Goal: Task Accomplishment & Management: Manage account settings

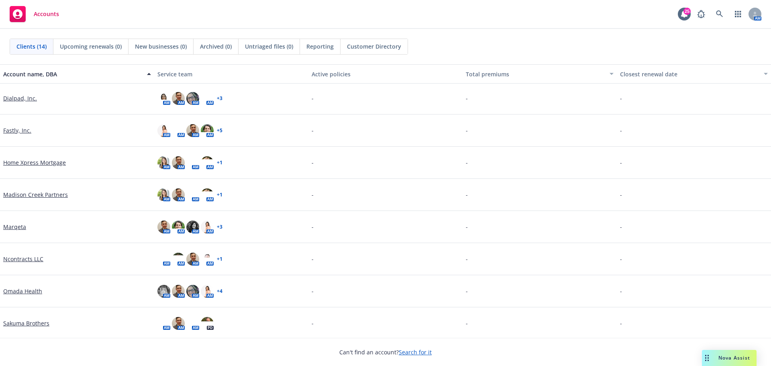
scroll to position [120, 0]
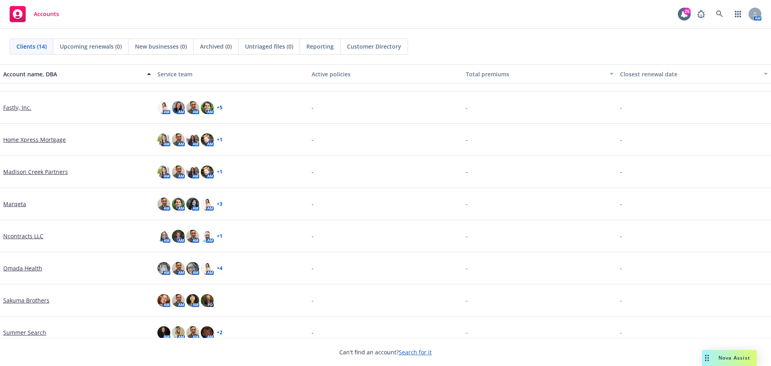
click at [221, 267] on link "+ 4" at bounding box center [220, 268] width 6 height 5
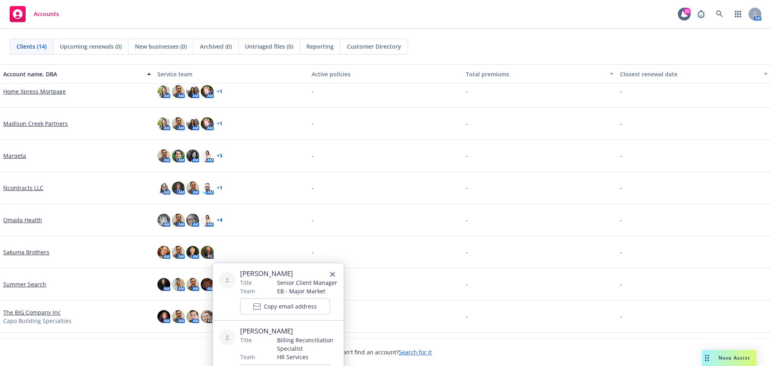
scroll to position [196, 0]
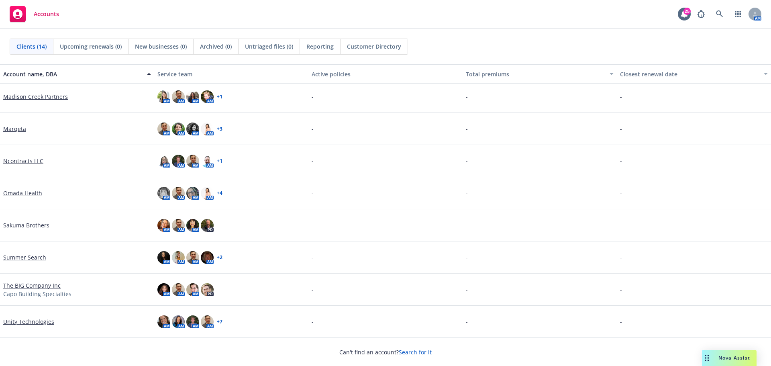
click at [477, 206] on div "-" at bounding box center [540, 193] width 154 height 32
click at [29, 190] on link "Omada Health" at bounding box center [22, 193] width 39 height 8
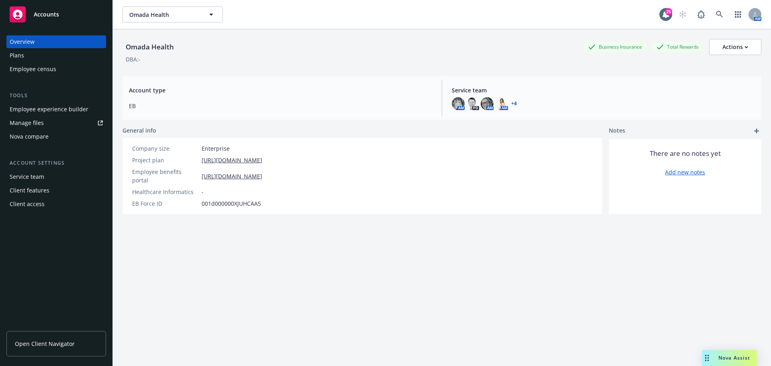
click at [31, 204] on div "Client access" at bounding box center [27, 204] width 35 height 13
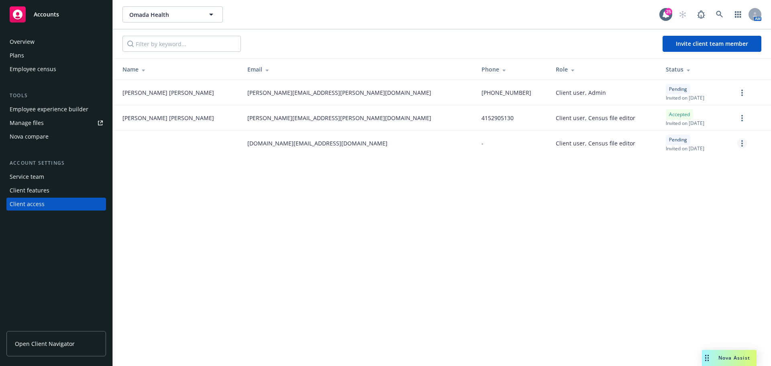
click at [742, 148] on link "more" at bounding box center [742, 144] width 10 height 10
click at [552, 207] on div "Omada Health Omada Health 25 AM Invite client team member Name Email Phone Role…" at bounding box center [442, 183] width 658 height 366
click at [745, 120] on link "more" at bounding box center [742, 118] width 10 height 10
click at [460, 227] on div "Omada Health Omada Health 25 AM Invite client team member Name Email Phone Role…" at bounding box center [442, 183] width 658 height 366
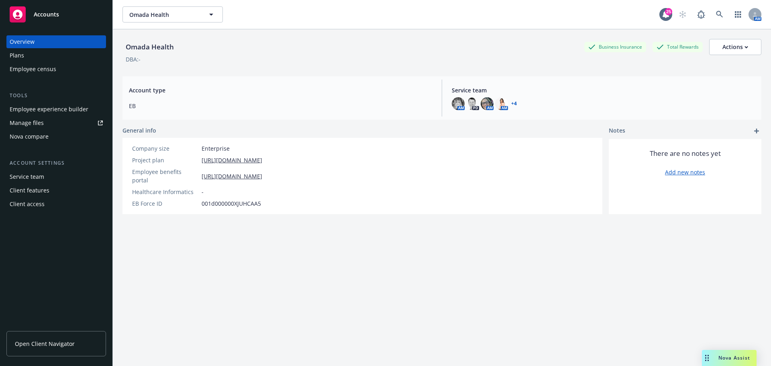
click at [511, 104] on link "+ 4" at bounding box center [514, 103] width 6 height 5
